Goal: Transaction & Acquisition: Subscribe to service/newsletter

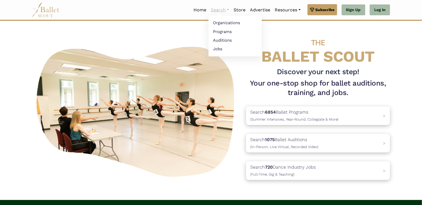
click at [227, 9] on link "Search" at bounding box center [220, 10] width 23 height 12
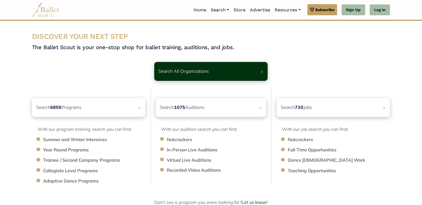
click at [264, 67] on div "Search All Organizations >" at bounding box center [211, 71] width 114 height 19
click at [133, 110] on div "Search 6855 Programs >" at bounding box center [88, 108] width 119 height 20
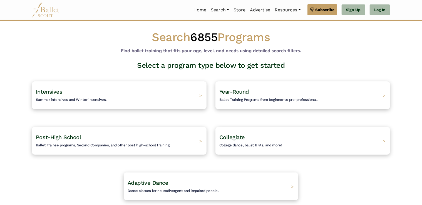
click at [137, 97] on div "Intensives Summer intensives and Winter intensives. >" at bounding box center [119, 96] width 175 height 28
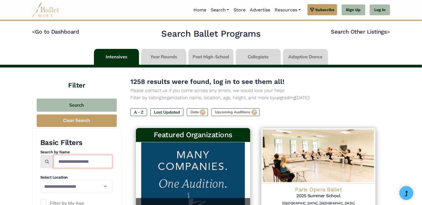
click at [77, 162] on input "Search by names..." at bounding box center [83, 161] width 59 height 13
type input "****"
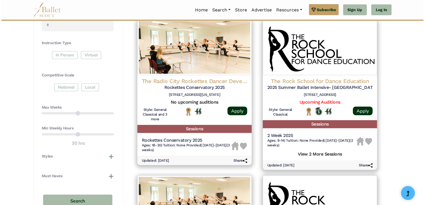
scroll to position [266, 0]
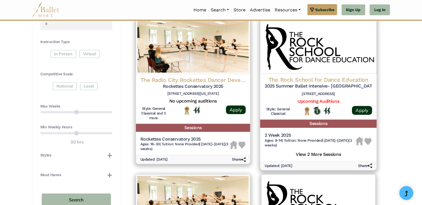
click at [326, 157] on div "2 Week 2025 Ages: 9-14 | Tuition: None Provided | 6/23/25-7/4/25 (2 weeks) View…" at bounding box center [318, 145] width 117 height 31
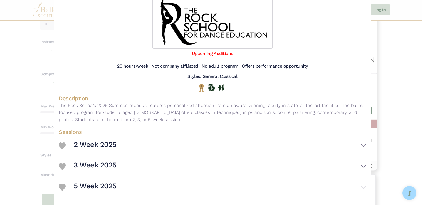
scroll to position [66, 0]
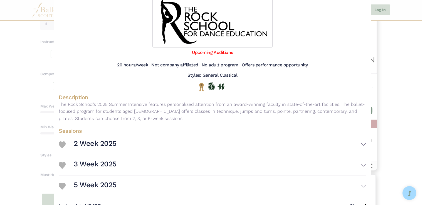
click at [59, 184] on img at bounding box center [62, 186] width 7 height 7
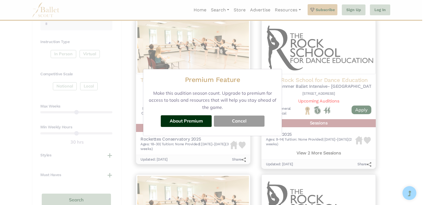
click at [241, 122] on button "Cancel" at bounding box center [239, 121] width 51 height 11
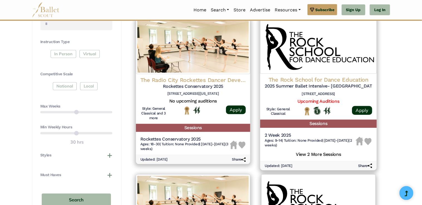
click at [327, 139] on span "6/23/25-7/4/25 (2 weeks)" at bounding box center [309, 143] width 88 height 9
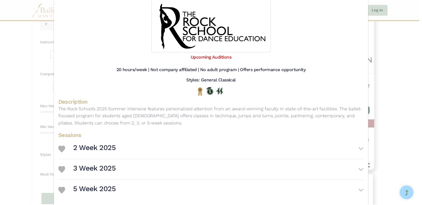
scroll to position [80, 0]
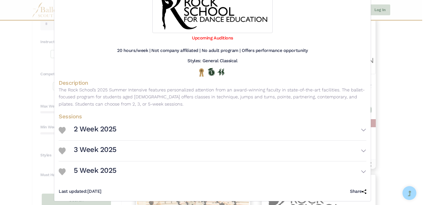
click at [62, 174] on img at bounding box center [62, 172] width 7 height 7
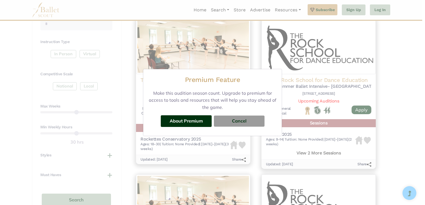
click at [246, 123] on button "Cancel" at bounding box center [239, 121] width 51 height 11
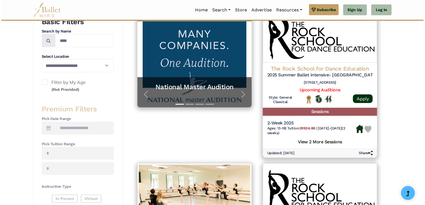
scroll to position [120, 0]
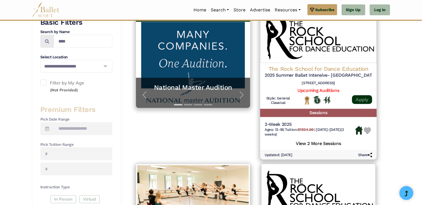
click at [364, 102] on link "Apply" at bounding box center [362, 99] width 20 height 9
click at [325, 145] on h5 "View 2 More Sessions" at bounding box center [319, 143] width 108 height 7
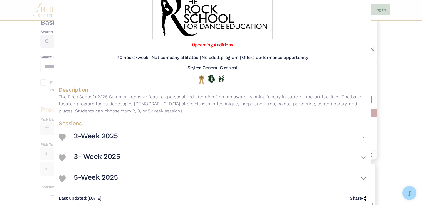
scroll to position [84, 0]
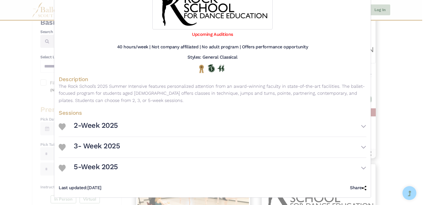
click at [65, 170] on div at bounding box center [63, 169] width 8 height 8
click at [63, 176] on div "5-Week 2025" at bounding box center [213, 168] width 308 height 16
click at [204, 169] on button "5-Week 2025" at bounding box center [220, 168] width 293 height 16
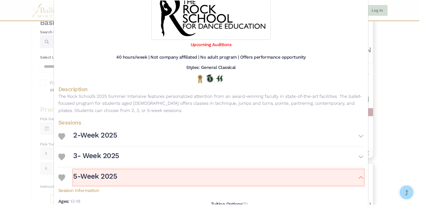
scroll to position [0, 0]
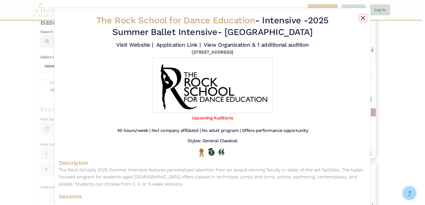
click at [363, 18] on button "Close" at bounding box center [363, 18] width 7 height 7
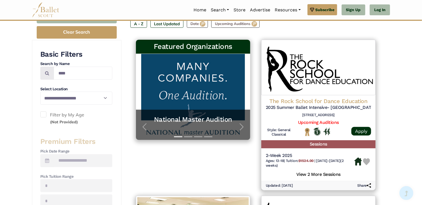
scroll to position [86, 0]
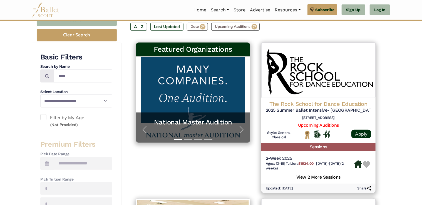
click at [239, 129] on span "button" at bounding box center [241, 129] width 9 height 9
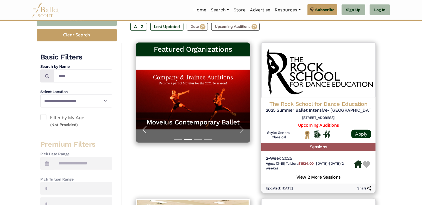
click at [140, 134] on span "button" at bounding box center [144, 129] width 9 height 9
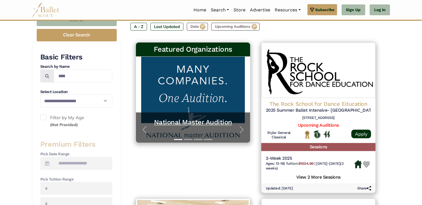
click at [187, 120] on h5 "National Master Audition" at bounding box center [193, 122] width 103 height 9
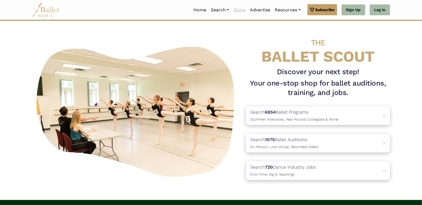
click at [240, 14] on link "Store" at bounding box center [239, 10] width 16 height 12
click at [322, 9] on span "Subscribe" at bounding box center [325, 10] width 19 height 6
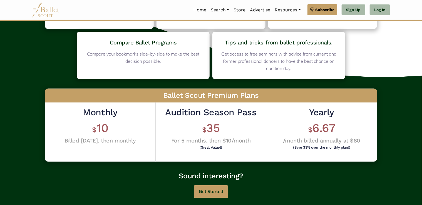
scroll to position [89, 0]
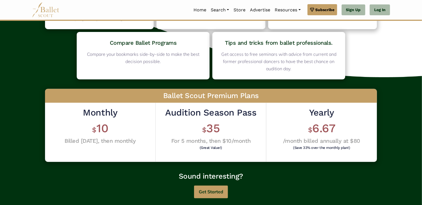
click at [218, 123] on h1 "$ 35" at bounding box center [210, 128] width 91 height 15
click at [223, 139] on h4 "For 5 months, then $10/month" at bounding box center [210, 140] width 91 height 7
click at [215, 195] on button "Get Started" at bounding box center [211, 192] width 34 height 13
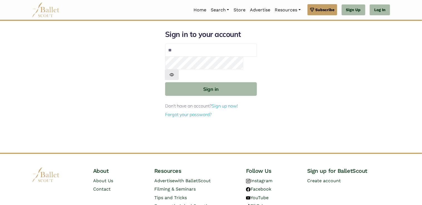
type input "**********"
click at [165, 82] on button "Sign in" at bounding box center [211, 89] width 92 height 14
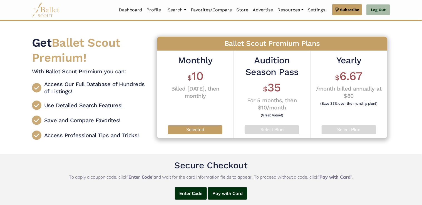
click at [267, 131] on p "Select Plan" at bounding box center [272, 129] width 46 height 7
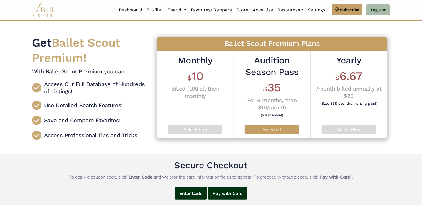
click at [283, 99] on h4 "For 5 months, then $10/month" at bounding box center [272, 104] width 68 height 14
click at [270, 131] on p "Selected" at bounding box center [272, 129] width 46 height 7
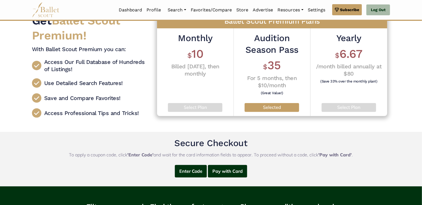
scroll to position [51, 0]
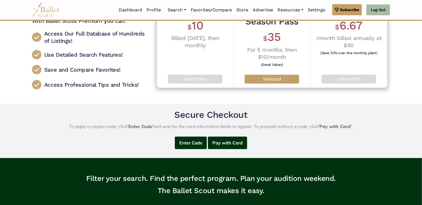
click at [230, 146] on button "Pay with Card" at bounding box center [227, 143] width 39 height 13
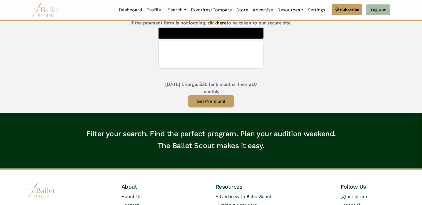
scroll to position [242, 0]
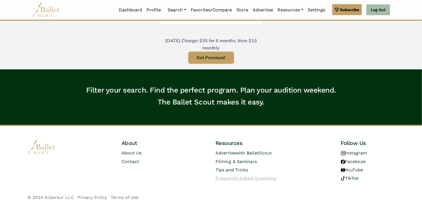
click at [260, 179] on span "Frequently Asked Questions" at bounding box center [246, 178] width 61 height 5
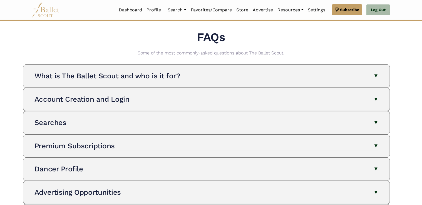
click at [275, 148] on button "Premium Subscriptions" at bounding box center [206, 146] width 344 height 9
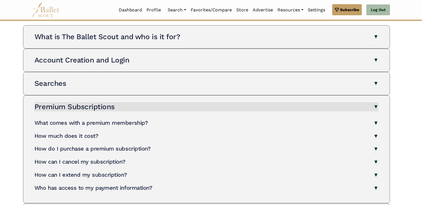
scroll to position [40, 0]
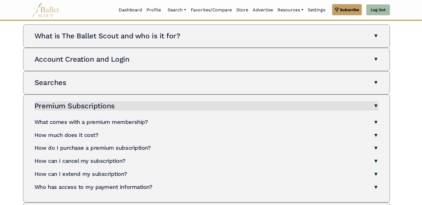
click at [119, 163] on h4 "How can I cancel my subscription?" at bounding box center [79, 161] width 91 height 7
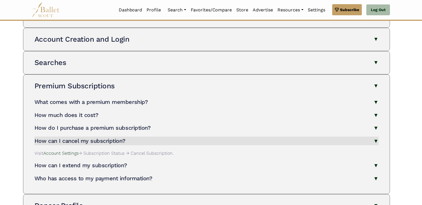
scroll to position [62, 0]
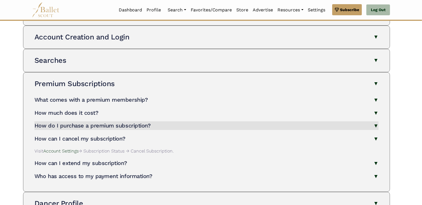
click at [124, 128] on h4 "How do I purchase a premium subscription?" at bounding box center [92, 125] width 116 height 7
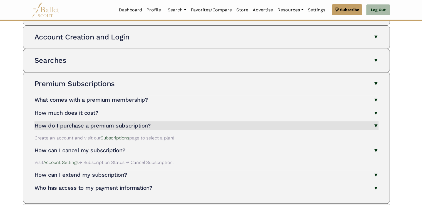
click at [48, 177] on h4 "How can I extend my subscription?" at bounding box center [80, 175] width 92 height 7
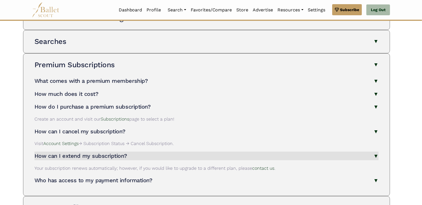
scroll to position [80, 0]
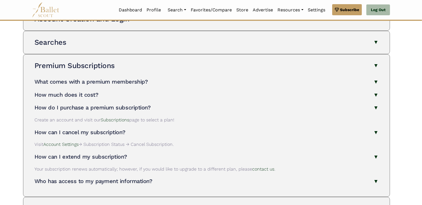
click at [154, 145] on p "Visit Account Settings → Subscription Status → Cancel Subscription." at bounding box center [206, 144] width 344 height 7
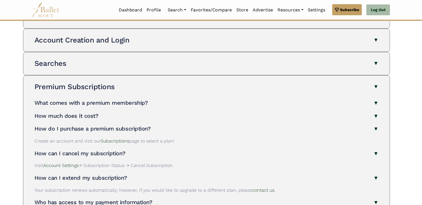
scroll to position [51, 0]
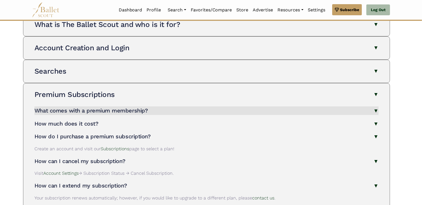
click at [141, 112] on h4 "What comes with a premium membership?" at bounding box center [90, 110] width 113 height 7
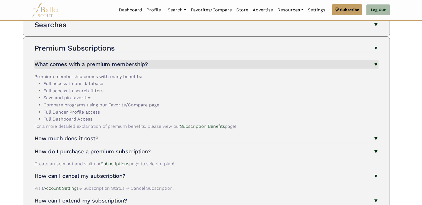
scroll to position [100, 0]
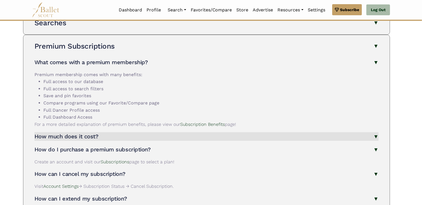
click at [97, 138] on h4 "How much does it cost?" at bounding box center [66, 136] width 64 height 7
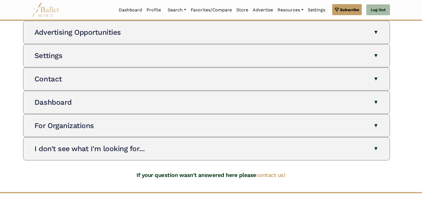
scroll to position [368, 0]
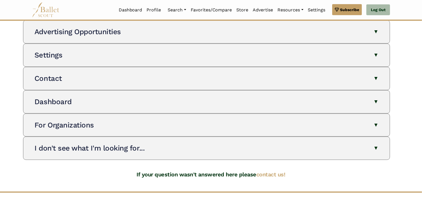
click at [245, 151] on button "I don't see what I'm looking for..." at bounding box center [206, 148] width 344 height 9
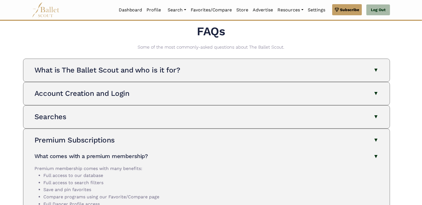
scroll to position [1, 0]
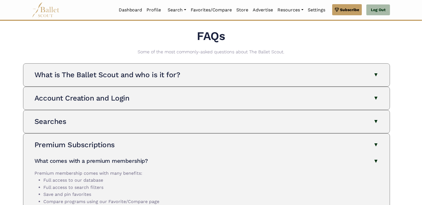
click at [240, 108] on div "Account Creation and Login How do I create an account? To create an account, cl…" at bounding box center [207, 98] width 358 height 23
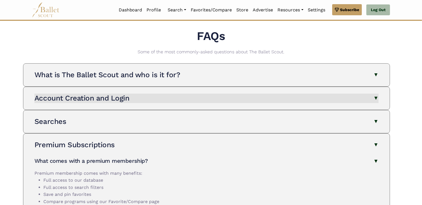
click at [130, 102] on button "Account Creation and Login" at bounding box center [206, 98] width 344 height 9
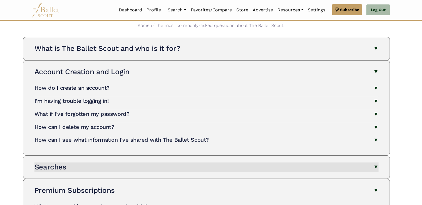
click at [208, 166] on button "Searches" at bounding box center [206, 167] width 344 height 9
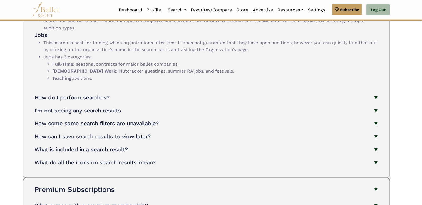
scroll to position [325, 0]
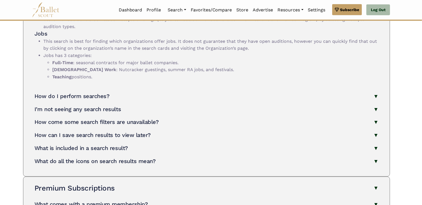
click at [146, 122] on h4 "How come some search filters are unavailable?" at bounding box center [96, 122] width 124 height 7
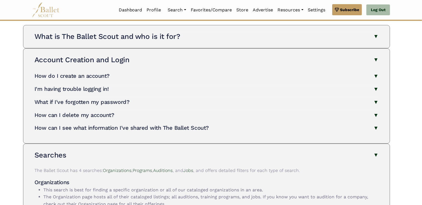
scroll to position [0, 0]
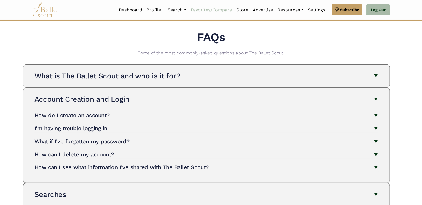
click at [218, 9] on link "Favorites/Compare" at bounding box center [212, 10] width 46 height 12
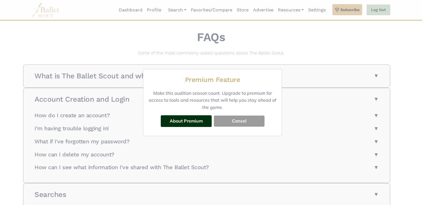
click at [246, 123] on button "Cancel" at bounding box center [239, 121] width 51 height 11
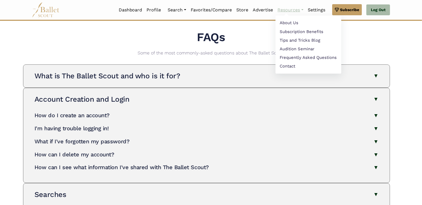
click at [302, 9] on link "Resources" at bounding box center [291, 10] width 30 height 12
click at [313, 33] on link "Subscription Benefits" at bounding box center [309, 32] width 66 height 9
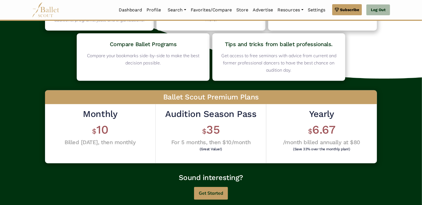
scroll to position [96, 0]
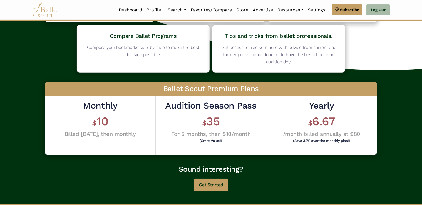
click at [243, 131] on h4 "For 5 months, then $10/month" at bounding box center [210, 133] width 91 height 7
click at [219, 189] on button "Get Started" at bounding box center [211, 185] width 34 height 13
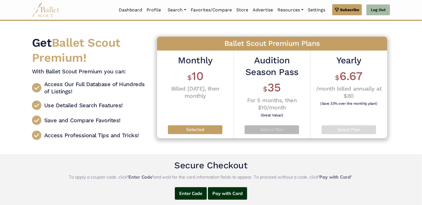
click at [273, 128] on p "Select Plan" at bounding box center [272, 129] width 46 height 7
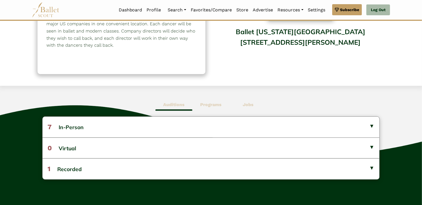
scroll to position [81, 0]
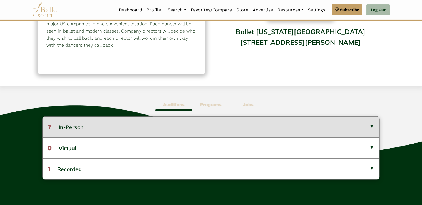
click at [231, 123] on button "7 In-Person" at bounding box center [211, 127] width 337 height 21
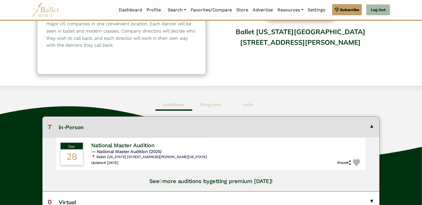
click at [218, 130] on button "7 In-Person" at bounding box center [211, 127] width 337 height 21
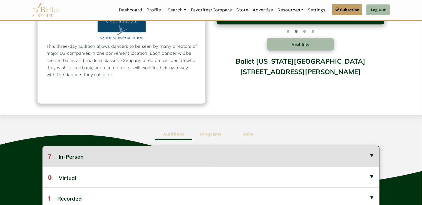
scroll to position [50, 0]
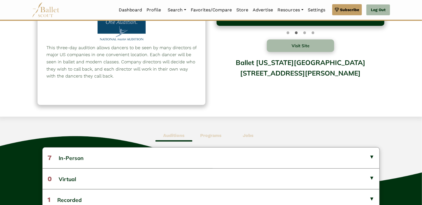
click at [214, 133] on b "Programs" at bounding box center [210, 135] width 21 height 5
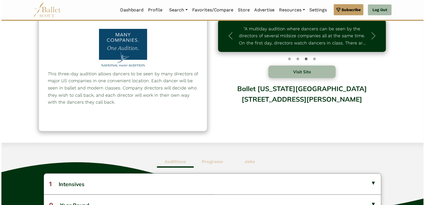
scroll to position [0, 0]
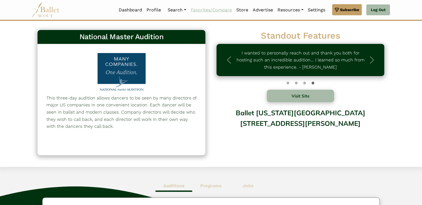
click at [190, 14] on link "Favorites/Compare" at bounding box center [212, 10] width 46 height 12
